Goal: Obtain resource: Obtain resource

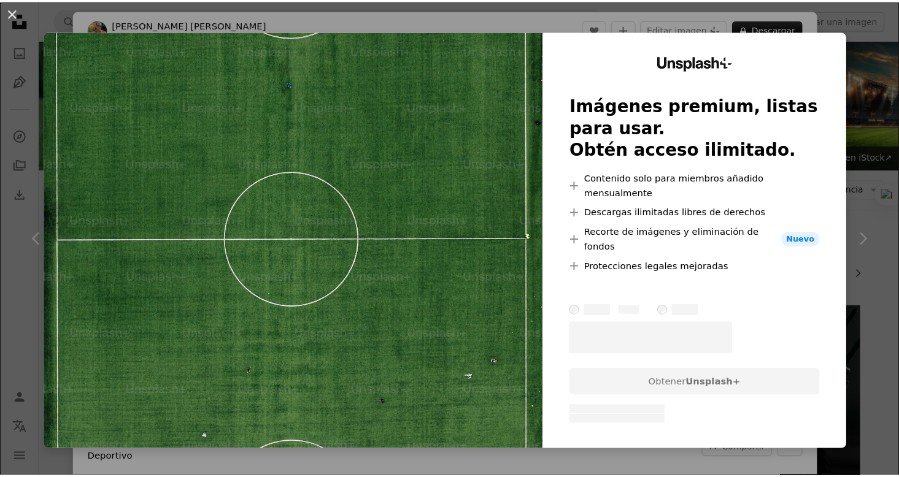
scroll to position [675, 0]
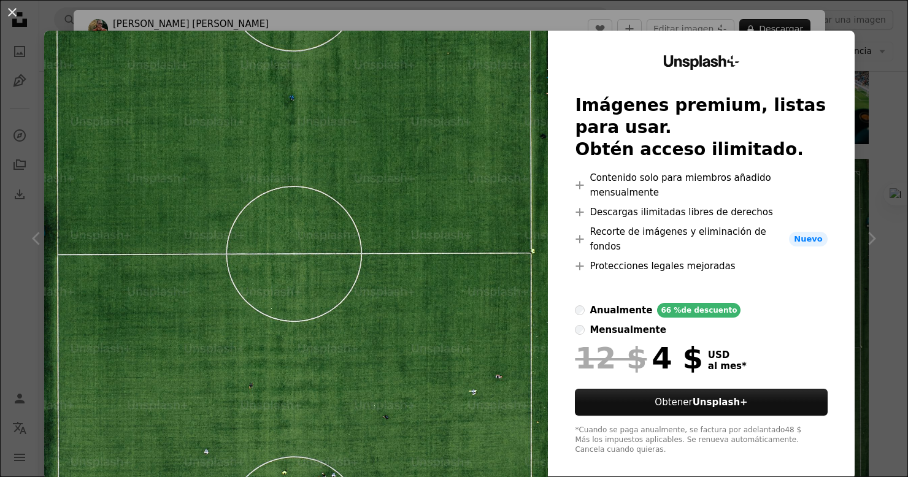
click at [871, 239] on div "An X shape Unsplash+ Imágenes premium, listas para usar. Obtén acceso ilimitado…" at bounding box center [454, 238] width 908 height 477
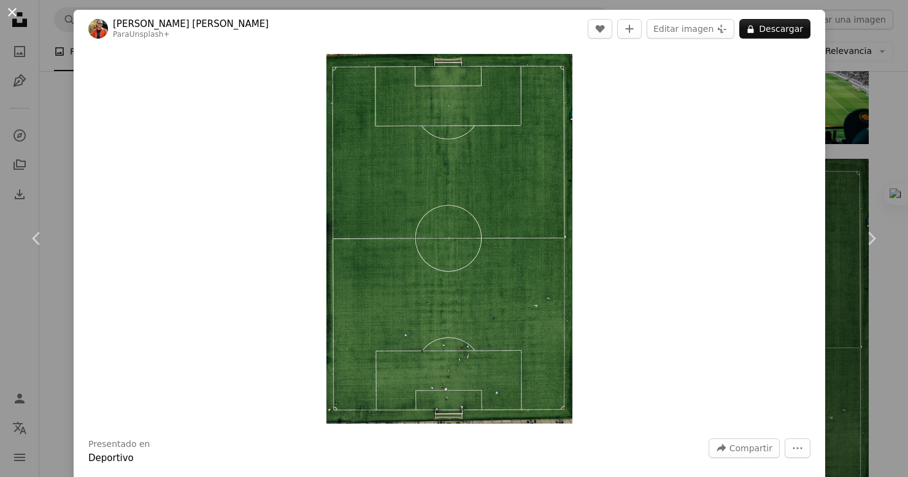
click at [5, 14] on button "An X shape" at bounding box center [12, 12] width 15 height 15
